Goal: Find contact information: Find contact information

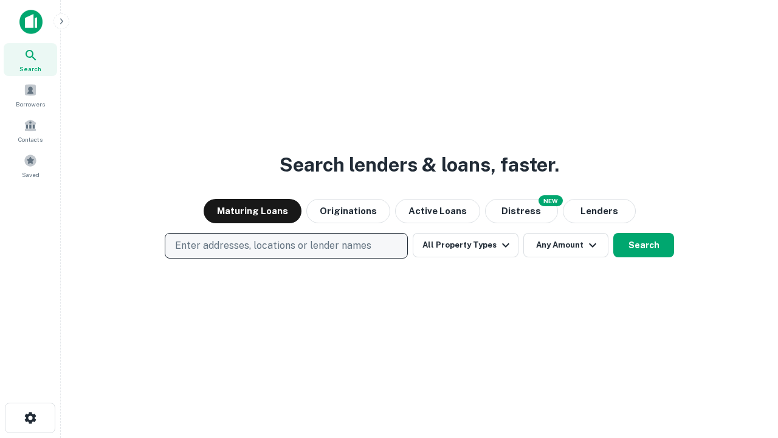
click at [286, 246] on p "Enter addresses, locations or lender names" at bounding box center [273, 245] width 196 height 15
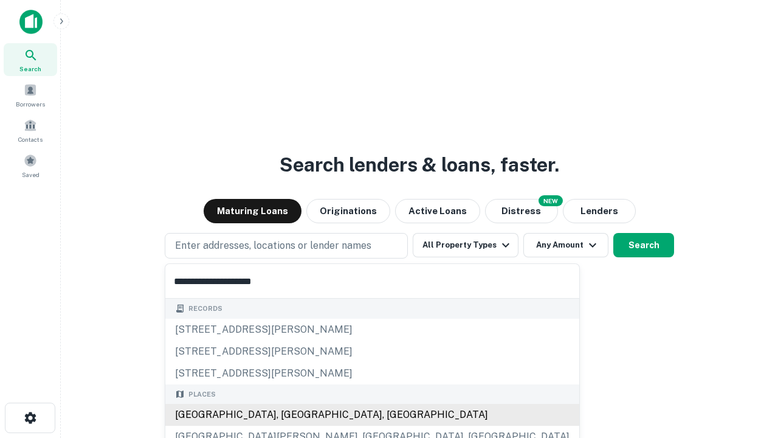
click at [291, 415] on div "[GEOGRAPHIC_DATA], [GEOGRAPHIC_DATA], [GEOGRAPHIC_DATA]" at bounding box center [372, 415] width 414 height 22
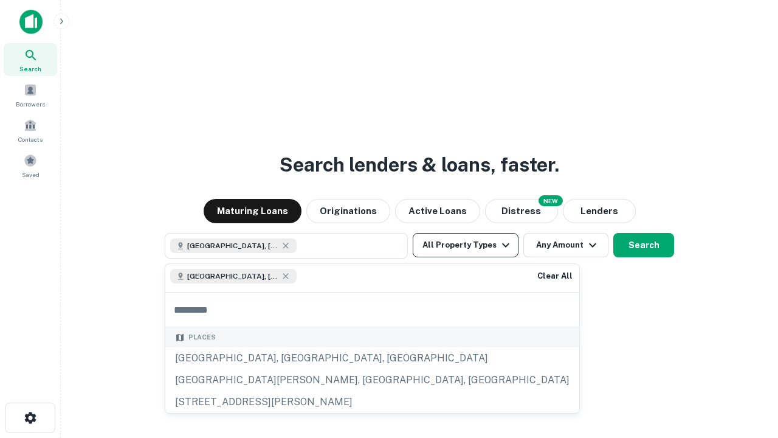
click at [466, 245] on button "All Property Types" at bounding box center [466, 245] width 106 height 24
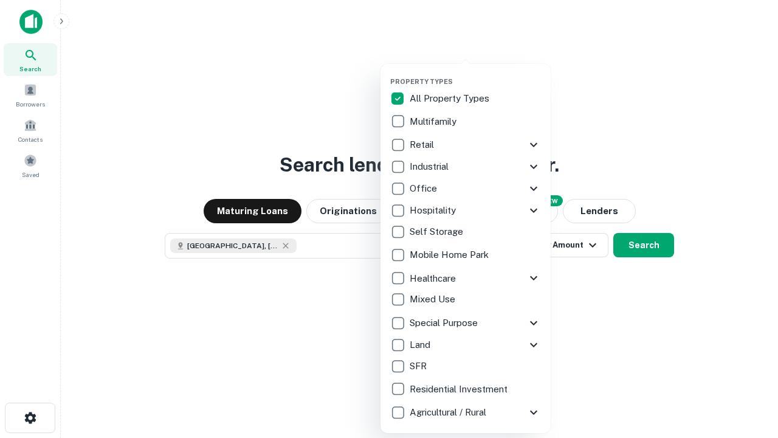
click at [476, 74] on button "button" at bounding box center [475, 74] width 170 height 1
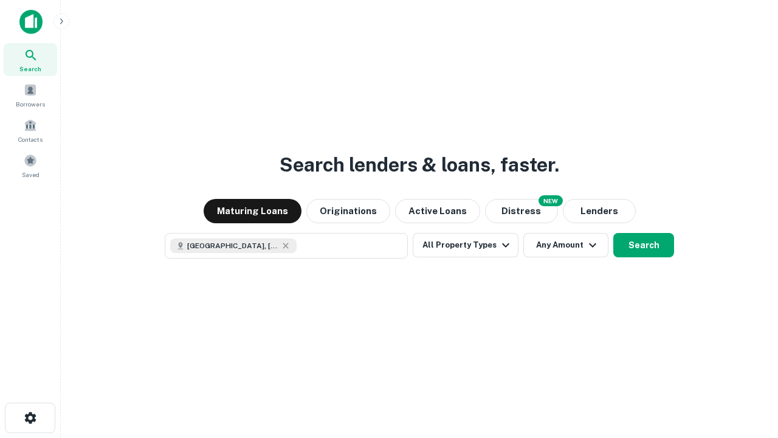
scroll to position [19, 0]
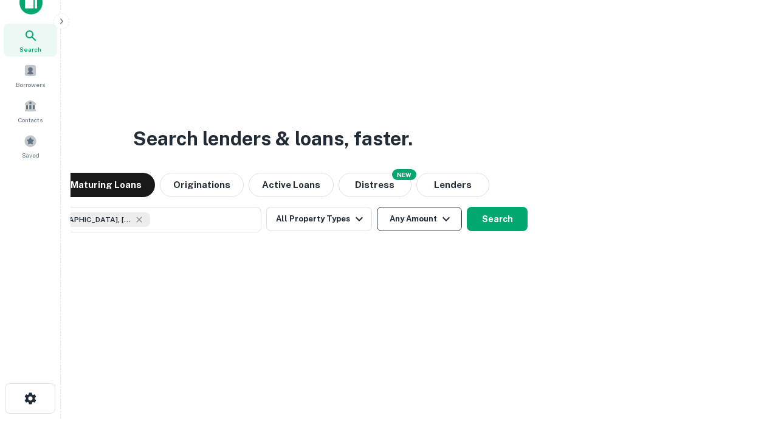
click at [377, 207] on button "Any Amount" at bounding box center [419, 219] width 85 height 24
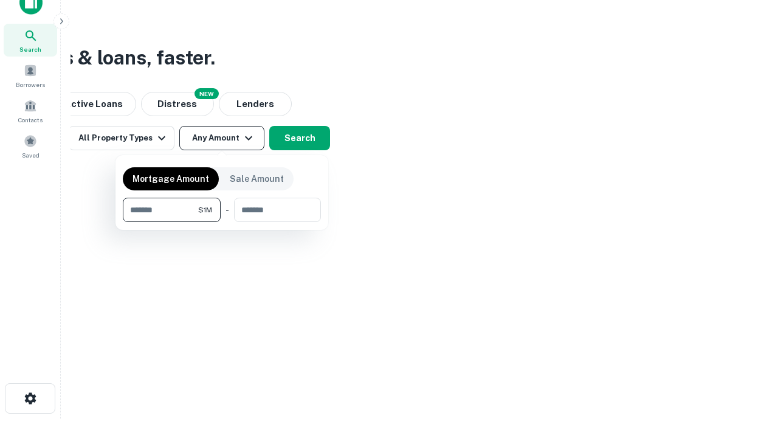
type input "*******"
click at [222, 222] on button "button" at bounding box center [222, 222] width 198 height 1
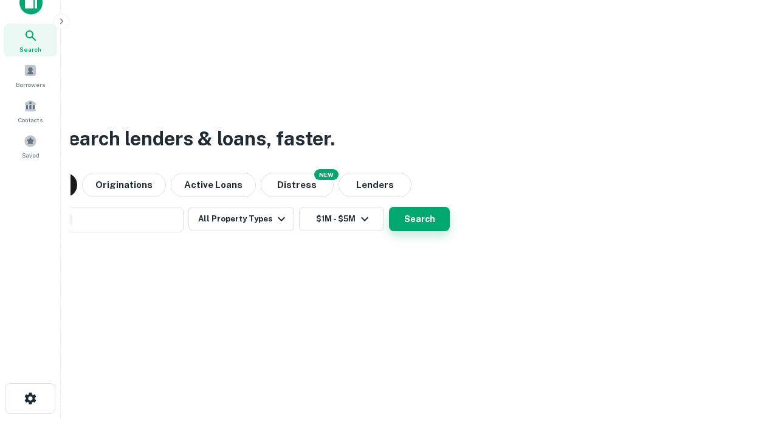
click at [389, 207] on button "Search" at bounding box center [419, 219] width 61 height 24
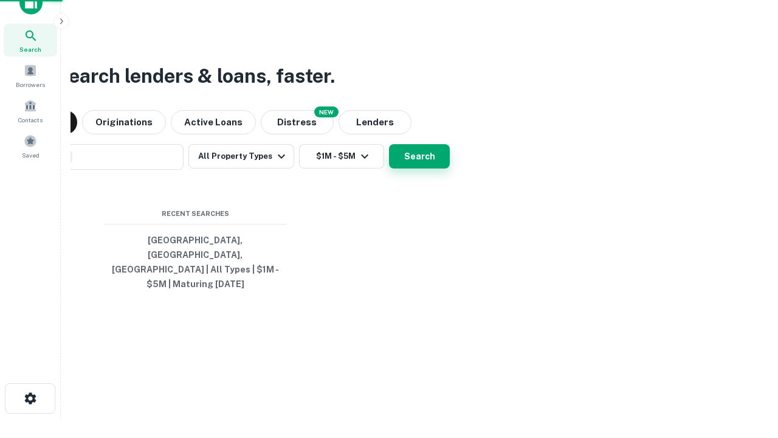
scroll to position [40, 344]
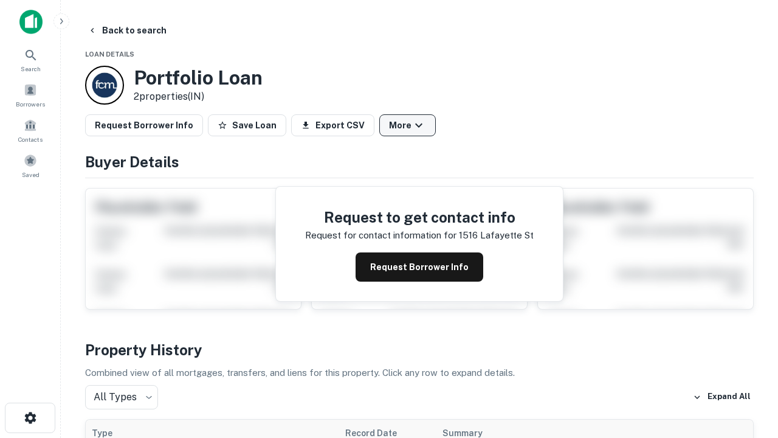
click at [407, 125] on button "More" at bounding box center [407, 125] width 57 height 22
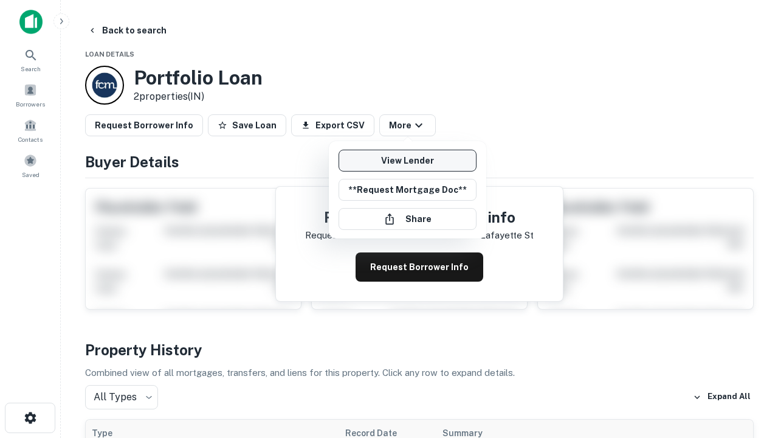
click at [407, 161] on link "View Lender" at bounding box center [408, 161] width 138 height 22
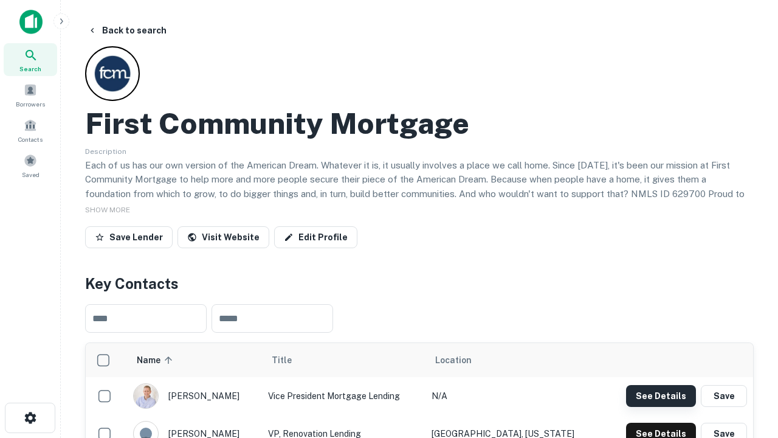
click at [661, 395] on button "See Details" at bounding box center [661, 396] width 70 height 22
